Goal: Communication & Community: Answer question/provide support

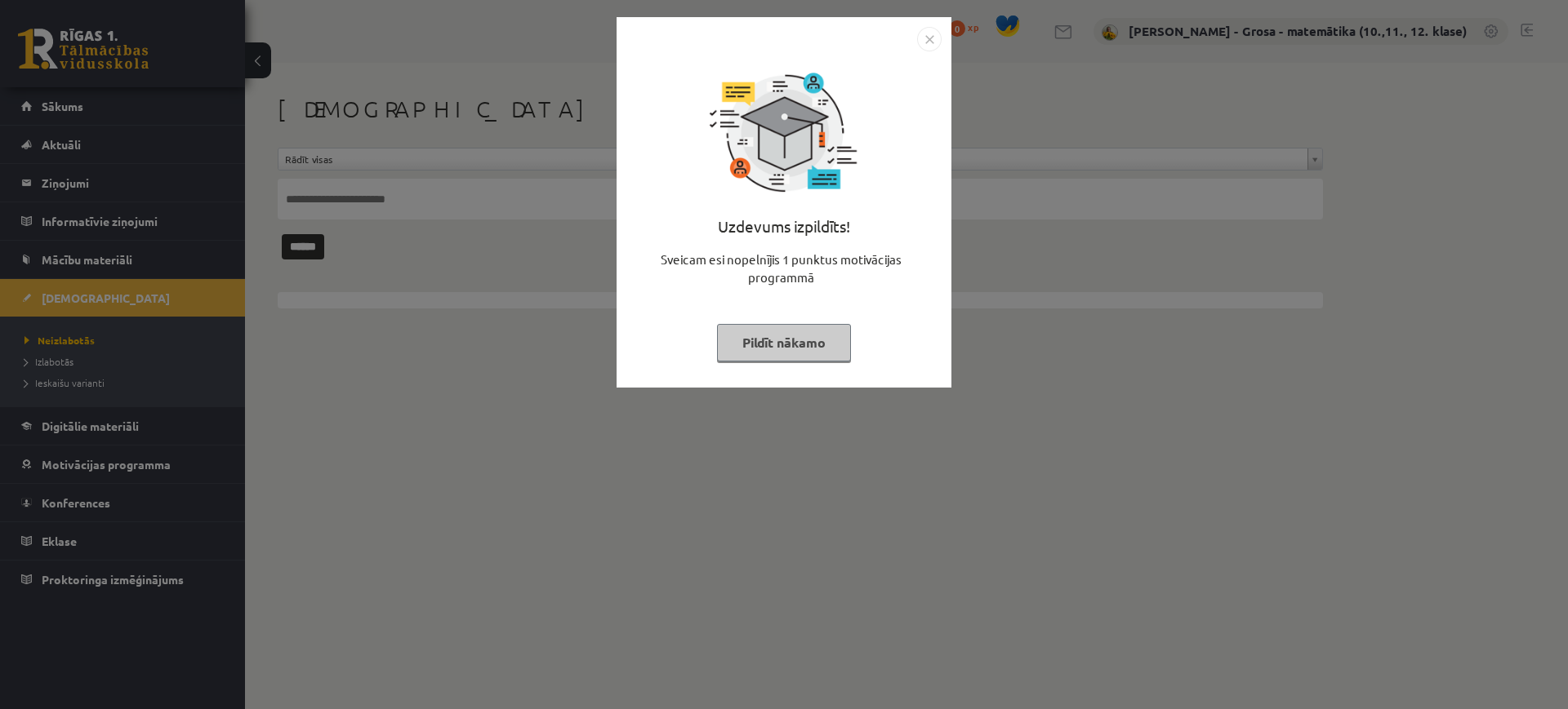
click at [806, 330] on button "Pildīt nākamo" at bounding box center [784, 342] width 134 height 38
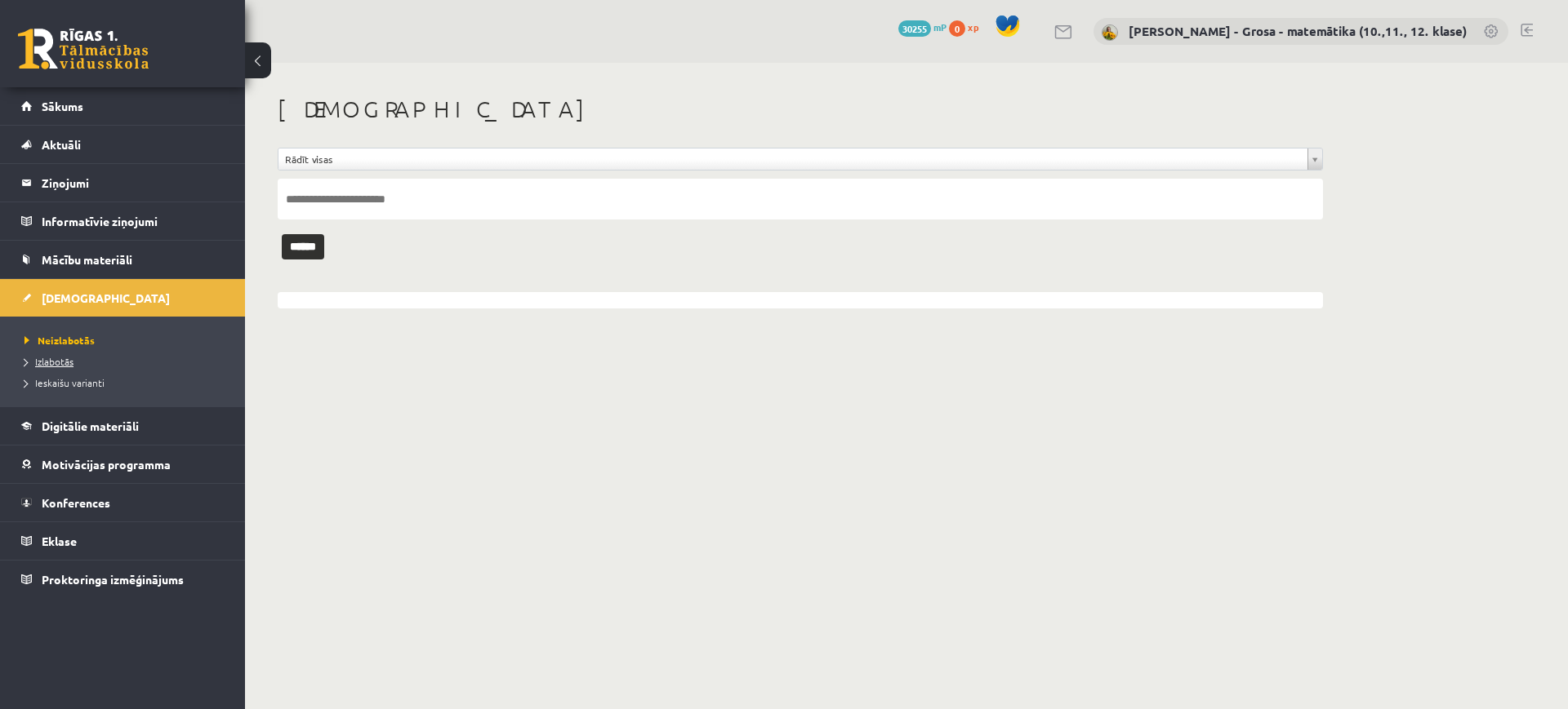
click at [59, 360] on span "Izlabotās" at bounding box center [49, 361] width 49 height 13
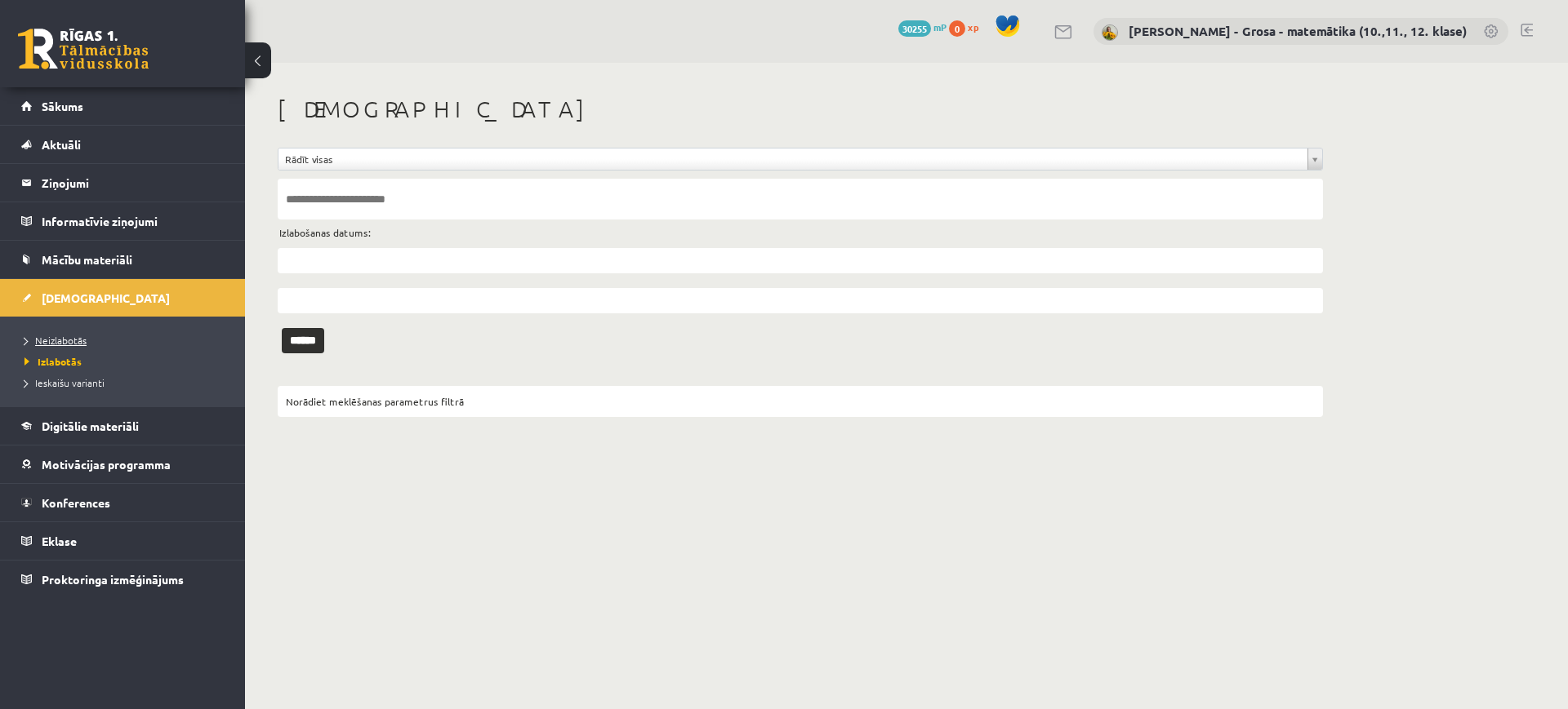
click at [62, 338] on span "Neizlabotās" at bounding box center [56, 340] width 62 height 13
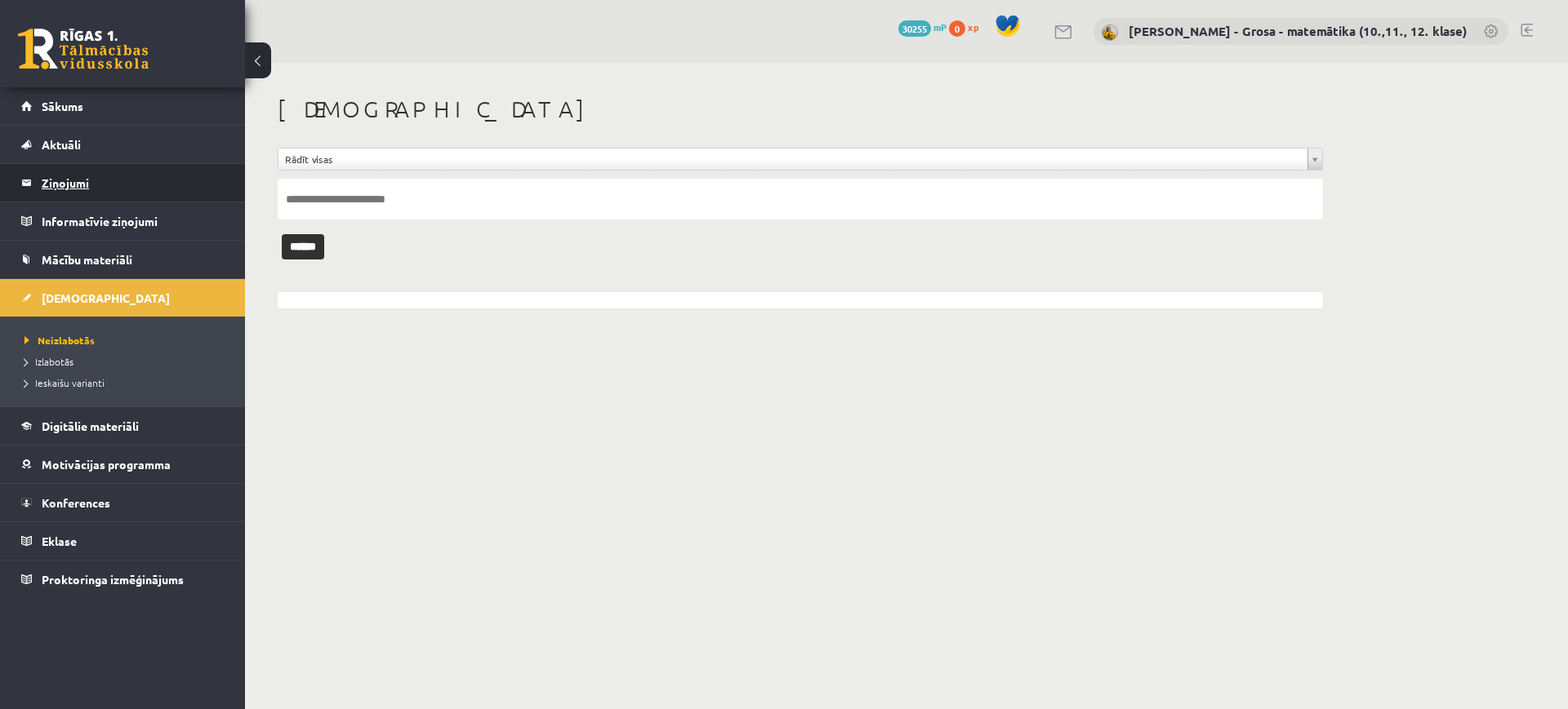
click at [110, 180] on legend "Ziņojumi 0" at bounding box center [133, 182] width 183 height 38
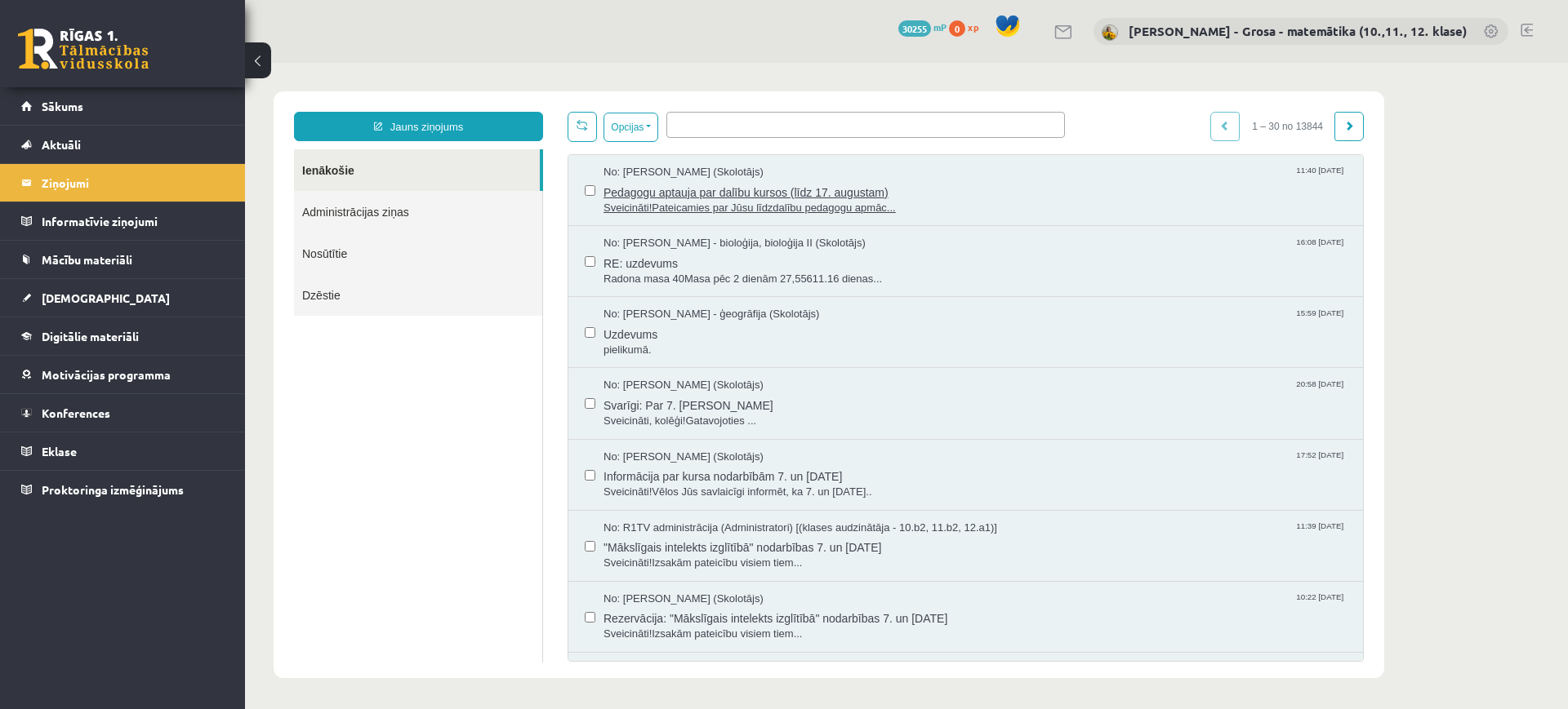
click at [801, 167] on div "No: [PERSON_NAME] (Skolotājs) 11:40 [DATE]" at bounding box center [975, 172] width 743 height 16
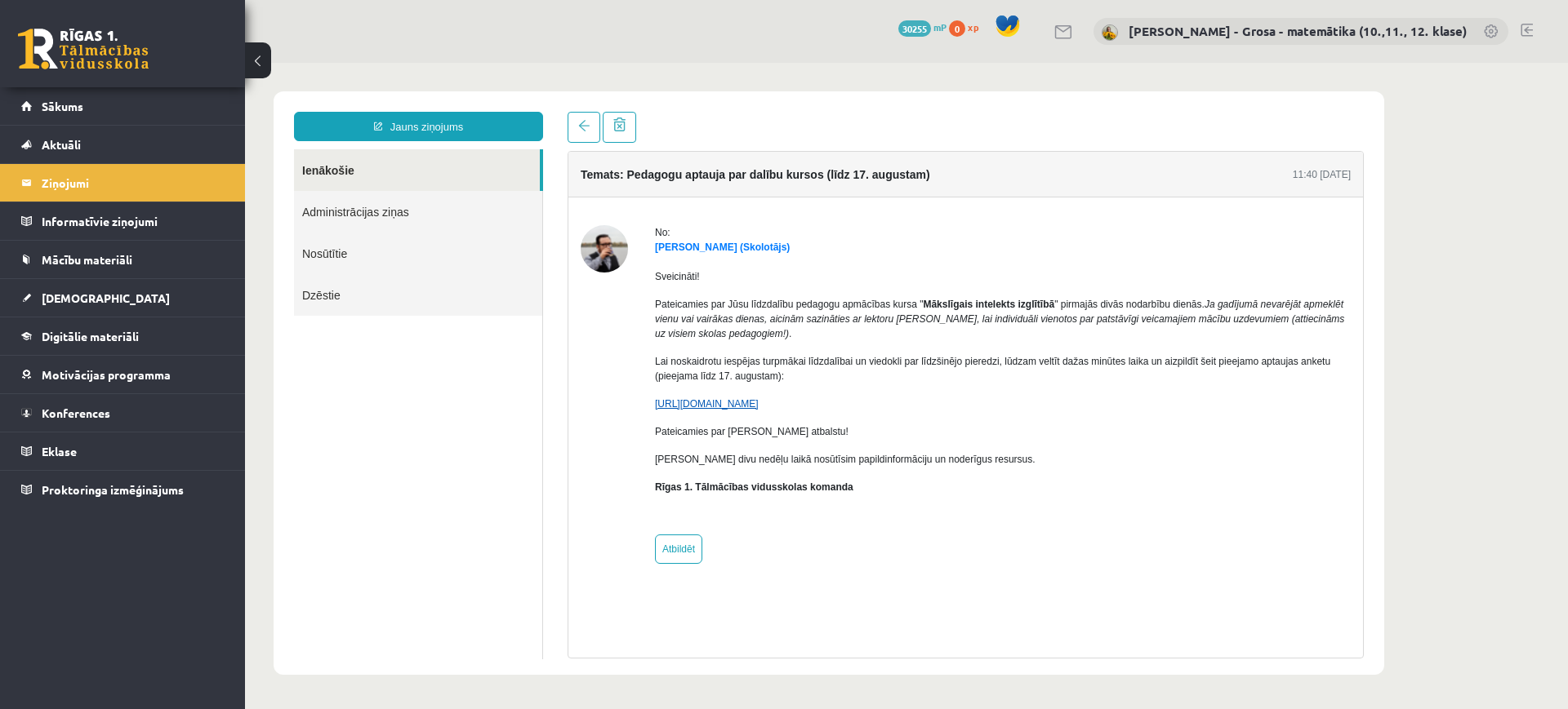
click at [700, 402] on link "[URL][DOMAIN_NAME]" at bounding box center [706, 403] width 103 height 11
click at [714, 398] on link "[URL][DOMAIN_NAME]" at bounding box center [706, 403] width 103 height 11
drag, startPoint x: 27, startPoint y: 124, endPoint x: 243, endPoint y: 87, distance: 219.1
